Goal: Task Accomplishment & Management: Manage account settings

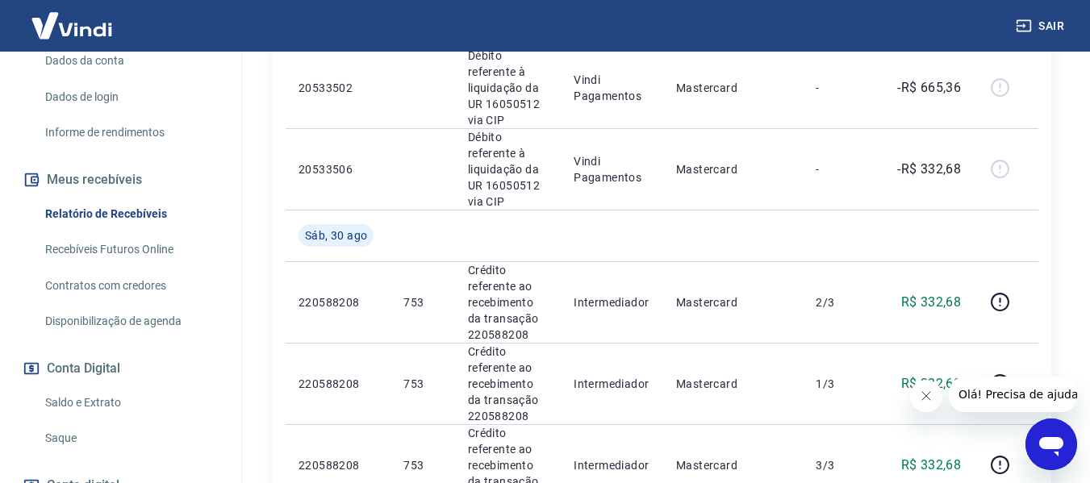
scroll to position [646, 0]
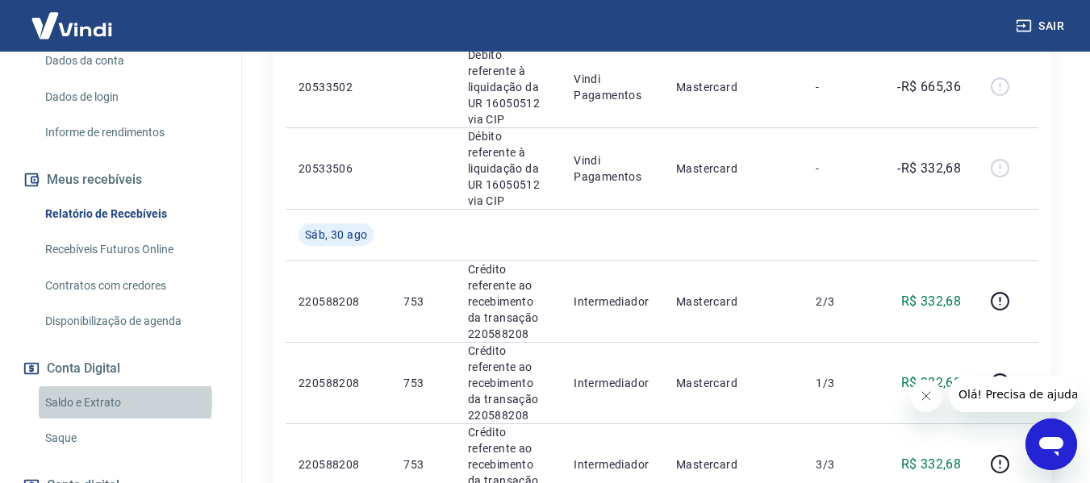
click at [87, 401] on link "Saldo e Extrato" at bounding box center [130, 403] width 183 height 33
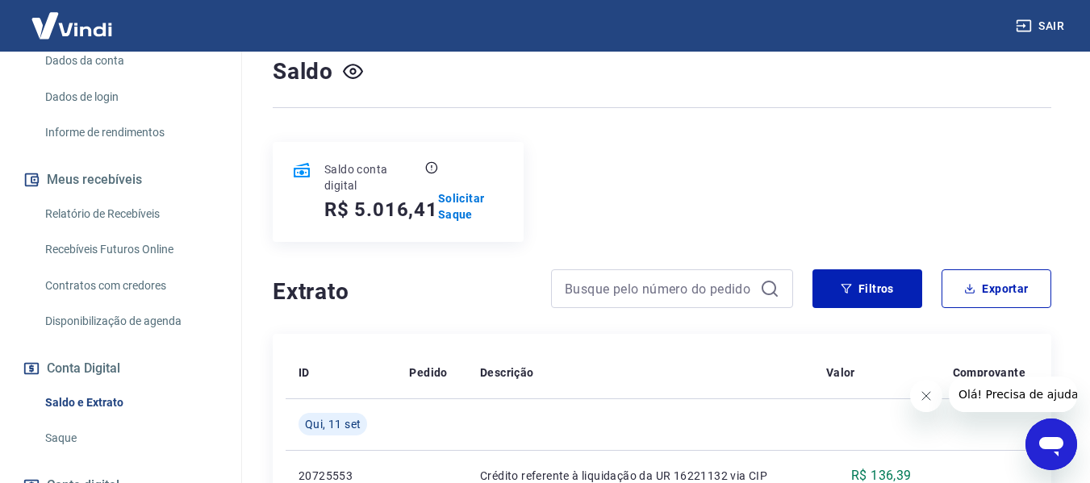
scroll to position [161, 0]
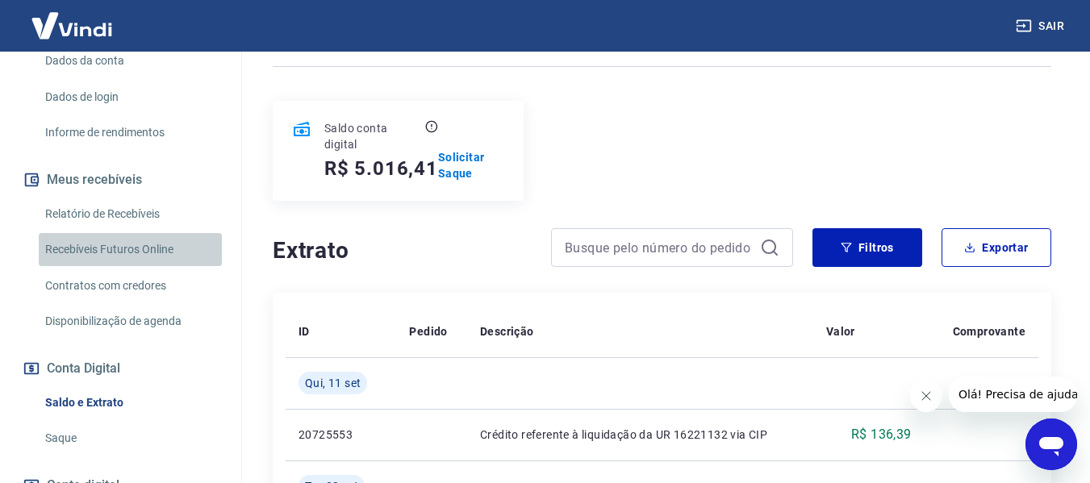
click at [135, 245] on link "Recebíveis Futuros Online" at bounding box center [130, 249] width 183 height 33
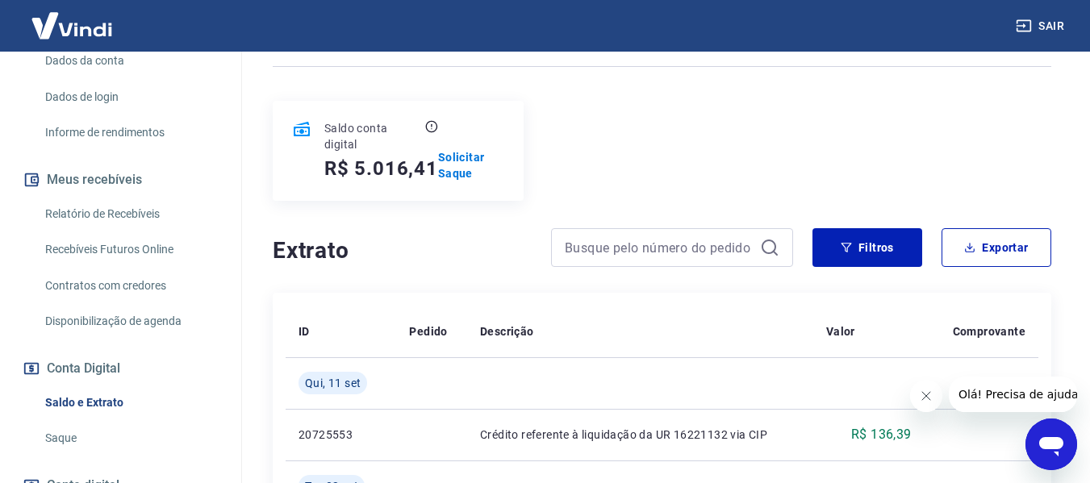
click at [1047, 23] on button "Sair" at bounding box center [1042, 26] width 58 height 30
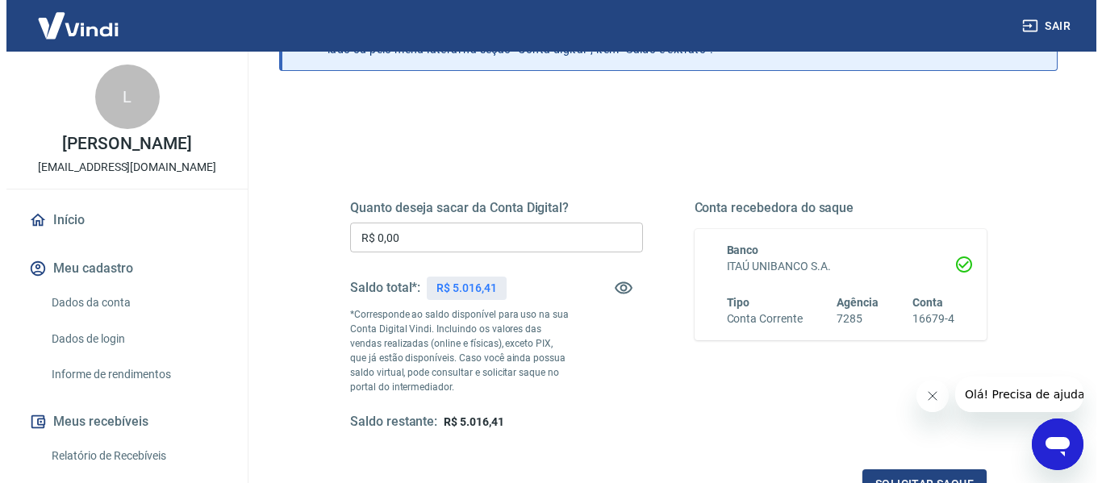
scroll to position [161, 0]
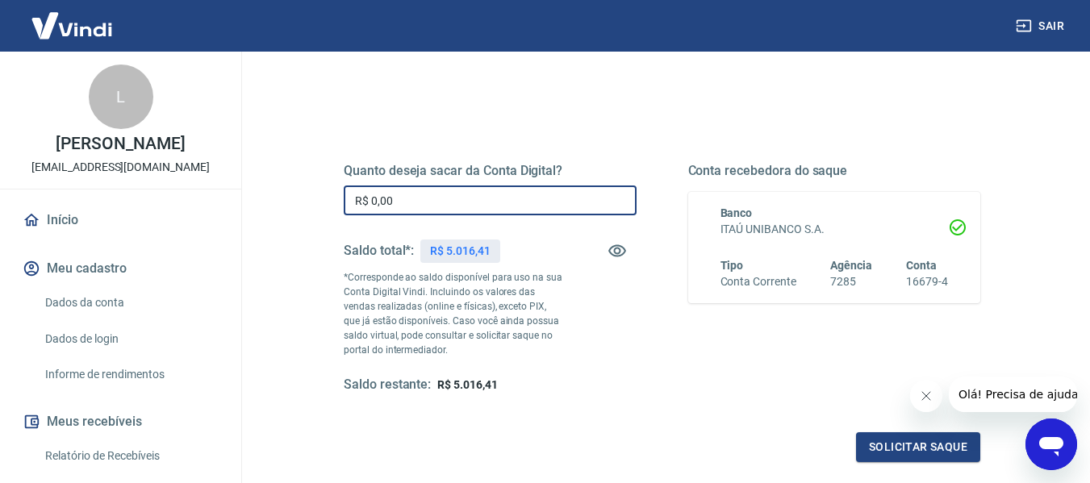
click at [480, 202] on input "R$ 0,00" at bounding box center [490, 201] width 293 height 30
type input "R$ 5.016,41"
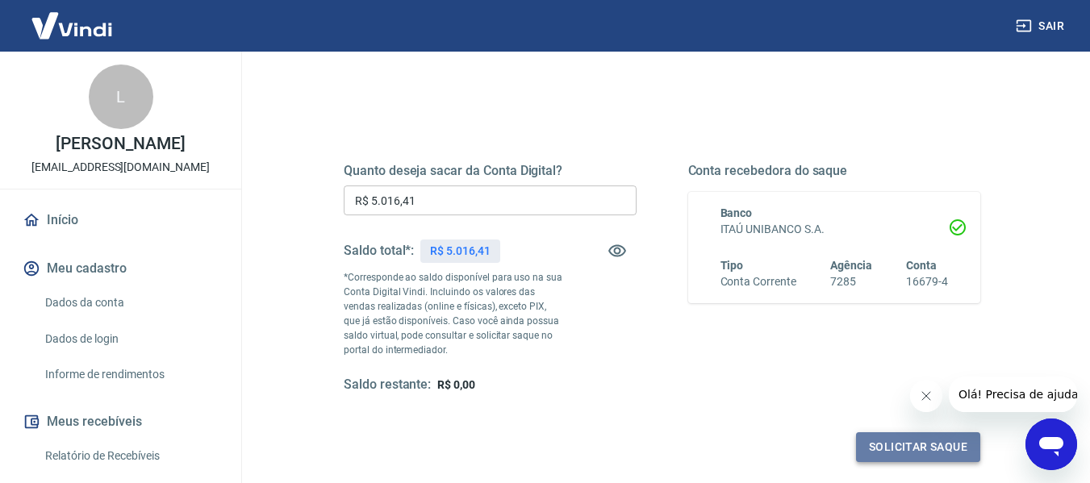
click at [927, 445] on button "Solicitar saque" at bounding box center [918, 448] width 124 height 30
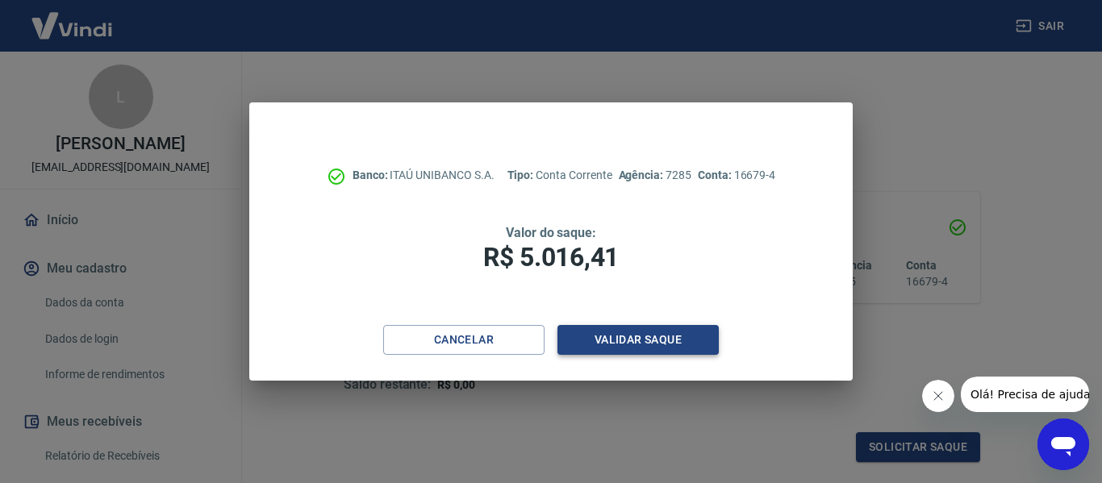
click at [677, 341] on button "Validar saque" at bounding box center [638, 340] width 161 height 30
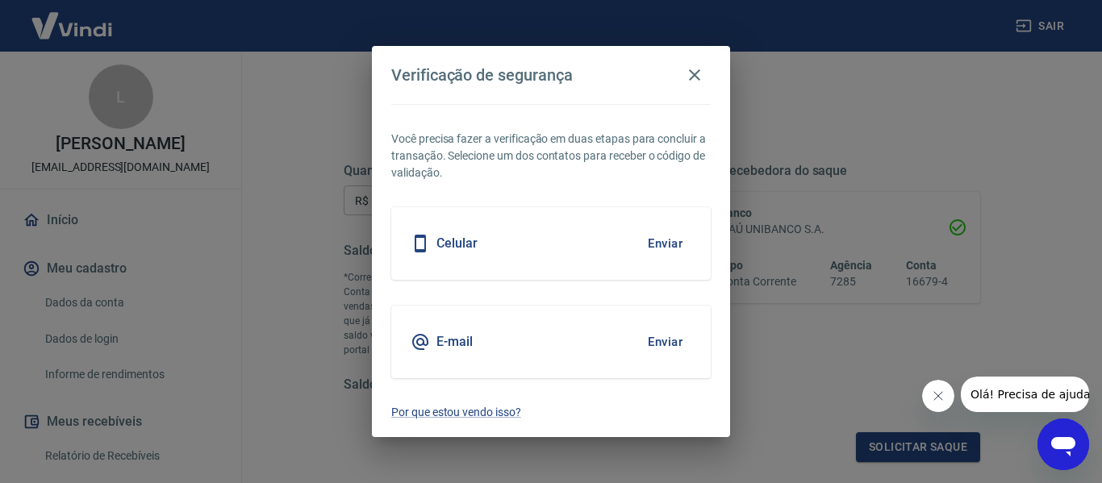
click at [651, 242] on button "Enviar" at bounding box center [665, 244] width 52 height 34
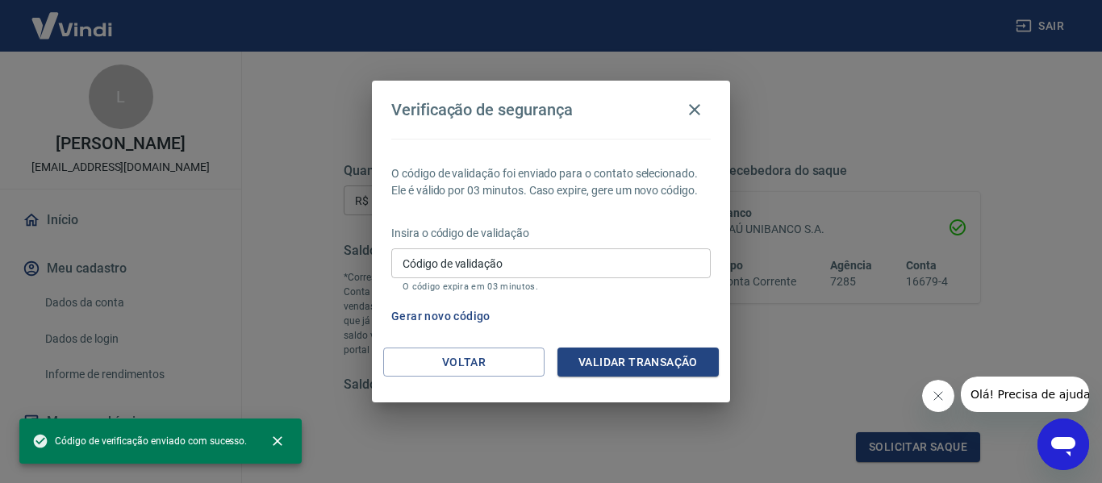
click at [576, 265] on input "Código de validação" at bounding box center [551, 264] width 320 height 30
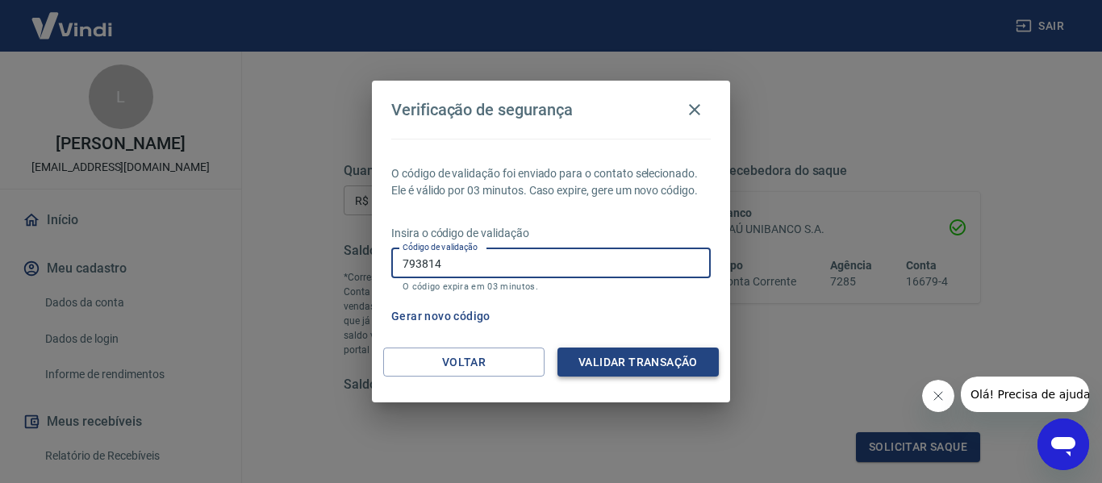
type input "793814"
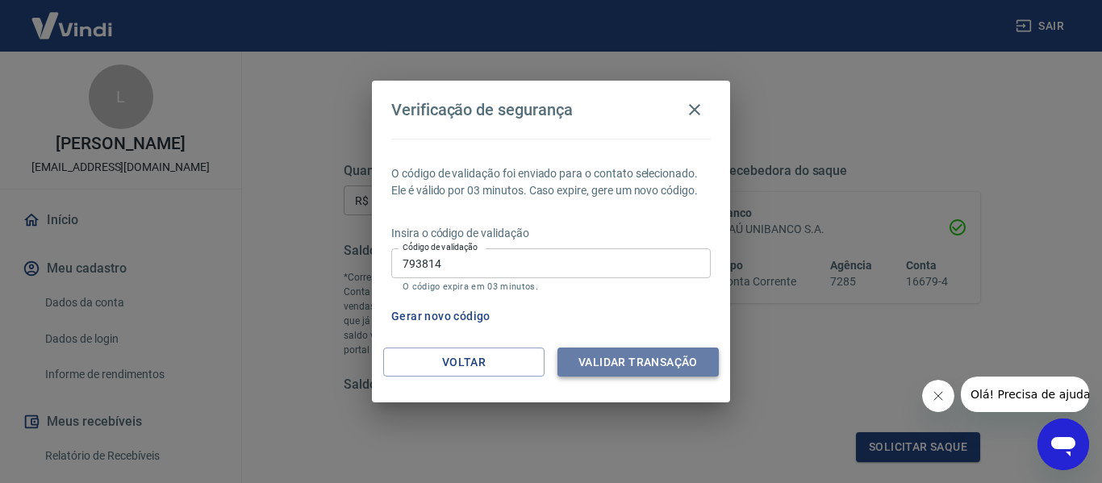
click at [643, 362] on button "Validar transação" at bounding box center [638, 363] width 161 height 30
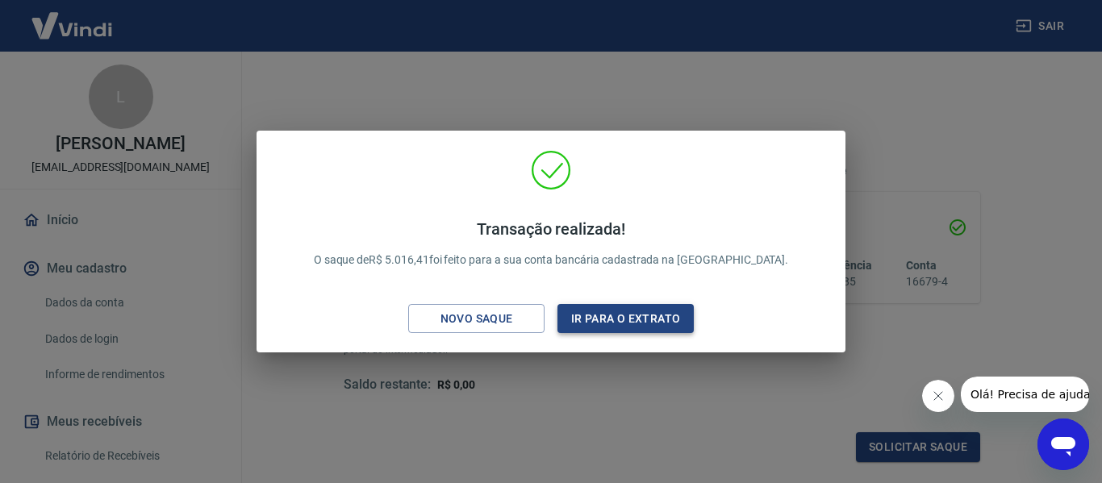
click at [631, 313] on button "Ir para o extrato" at bounding box center [626, 319] width 136 height 30
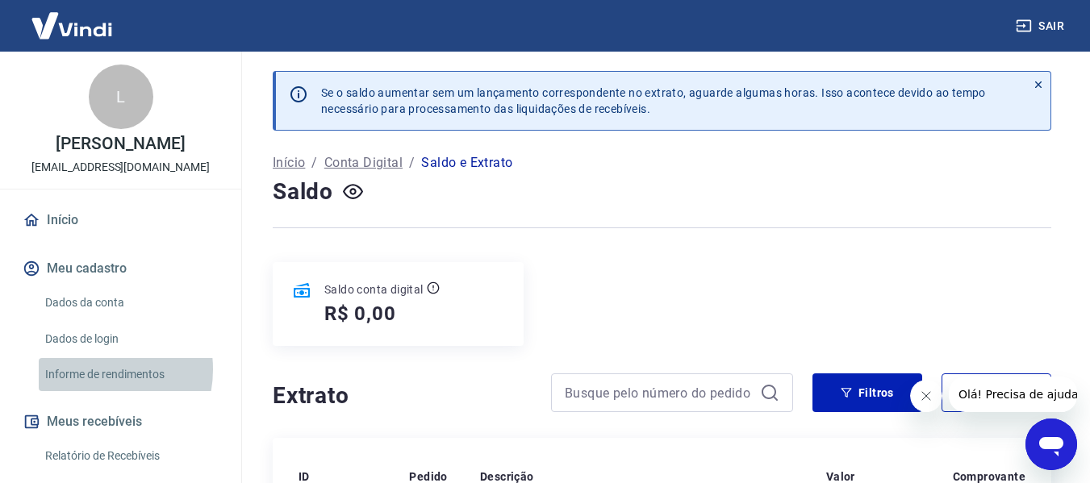
click at [90, 370] on link "Informe de rendimentos" at bounding box center [130, 374] width 183 height 33
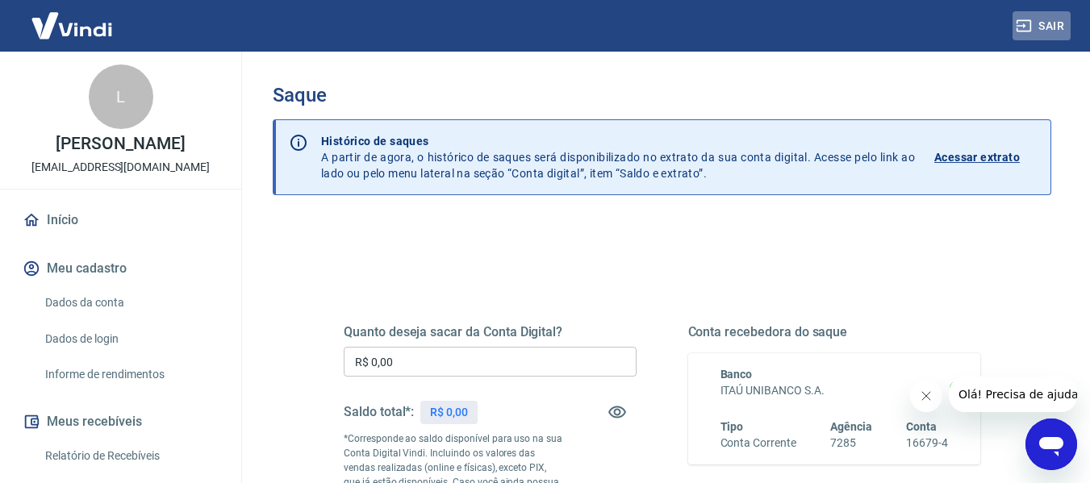
click at [1052, 25] on button "Sair" at bounding box center [1042, 26] width 58 height 30
